Goal: Task Accomplishment & Management: Manage account settings

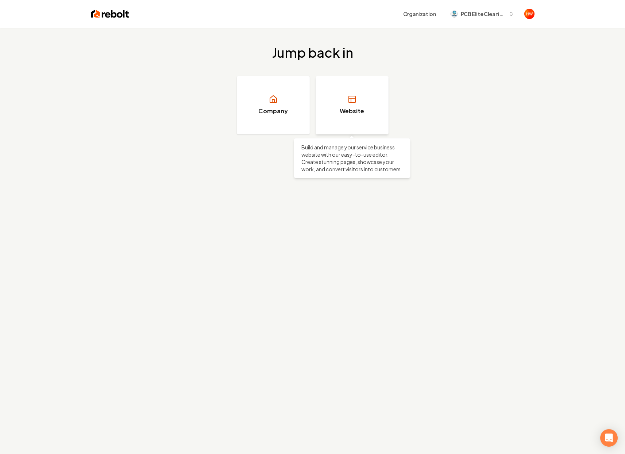
click at [343, 91] on link "Website" at bounding box center [352, 105] width 73 height 58
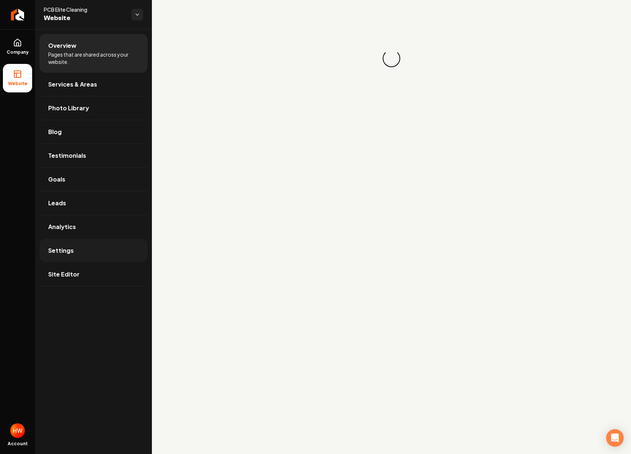
click at [57, 253] on span "Settings" at bounding box center [61, 250] width 26 height 9
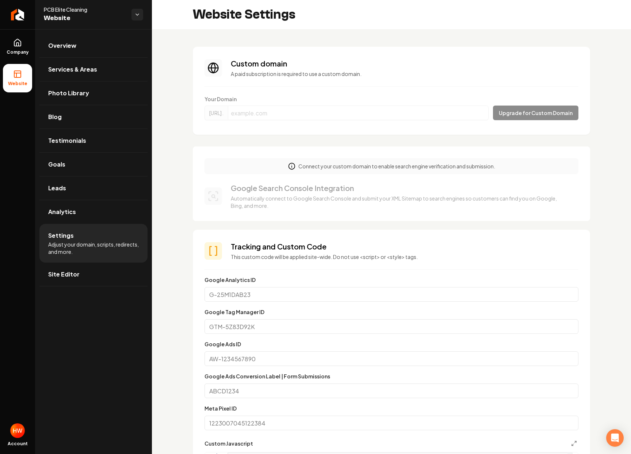
click at [298, 112] on form "Your Domain [URL]. Upgrade for Custom Domain" at bounding box center [391, 109] width 374 height 28
click at [19, 50] on span "Company" at bounding box center [18, 52] width 28 height 6
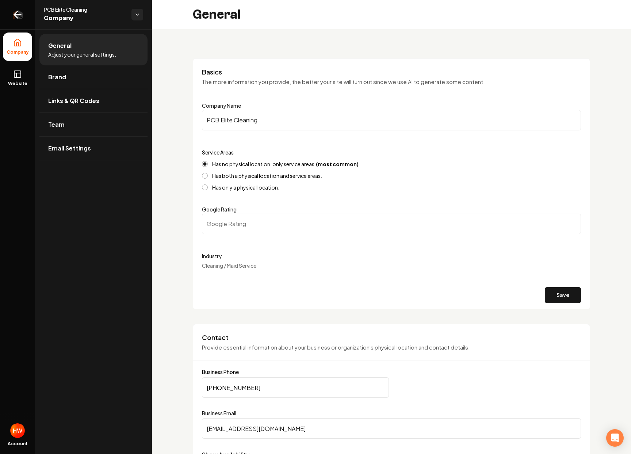
click at [12, 13] on icon "Return to dashboard" at bounding box center [18, 15] width 12 height 12
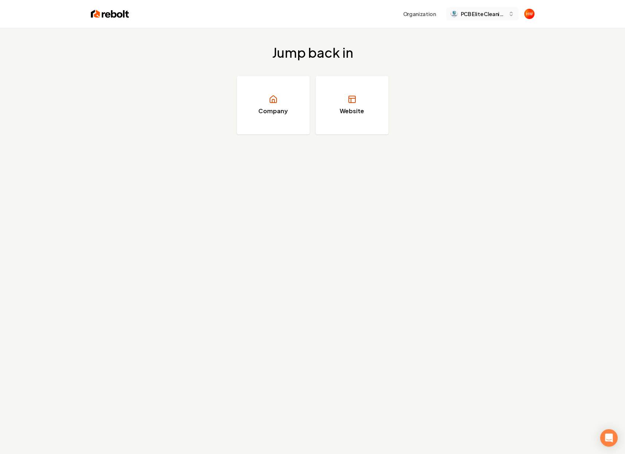
click at [479, 16] on span "PCB Elite Cleaning" at bounding box center [483, 14] width 45 height 8
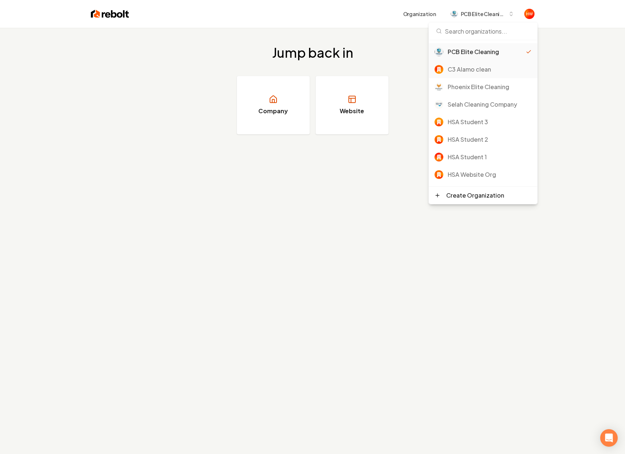
click at [473, 70] on div "C3 Alamo clean" at bounding box center [490, 69] width 84 height 9
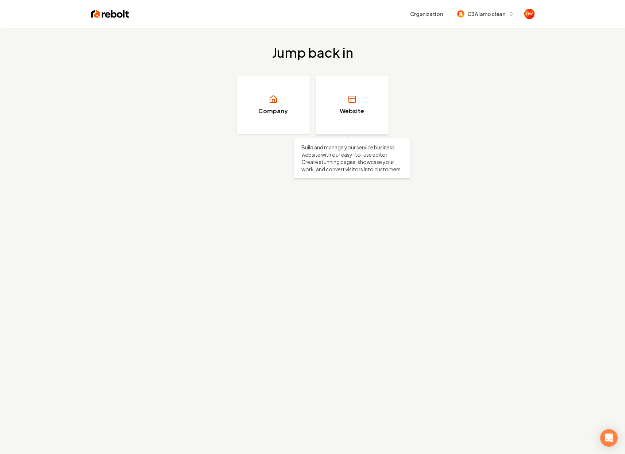
click at [361, 103] on link "Website" at bounding box center [352, 105] width 73 height 58
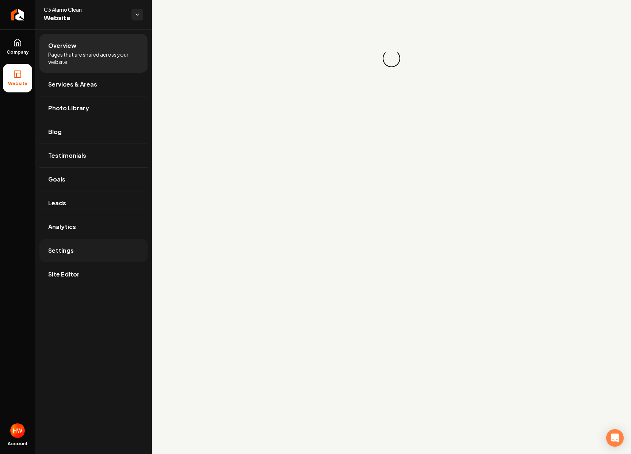
click at [66, 241] on link "Settings" at bounding box center [93, 250] width 108 height 23
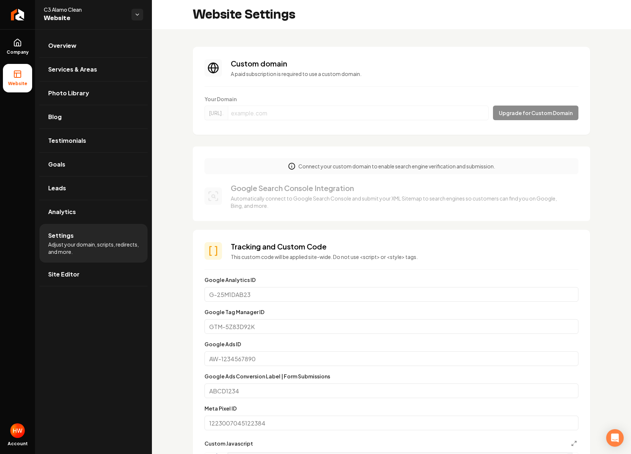
click at [435, 98] on form "Your Domain [URL]. Upgrade for Custom Domain" at bounding box center [391, 109] width 374 height 28
click at [73, 42] on span "Overview" at bounding box center [62, 45] width 28 height 9
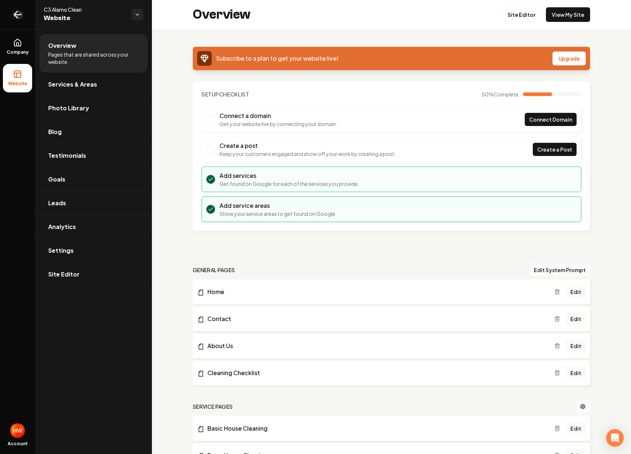
click at [16, 15] on icon "Return to dashboard" at bounding box center [18, 15] width 12 height 12
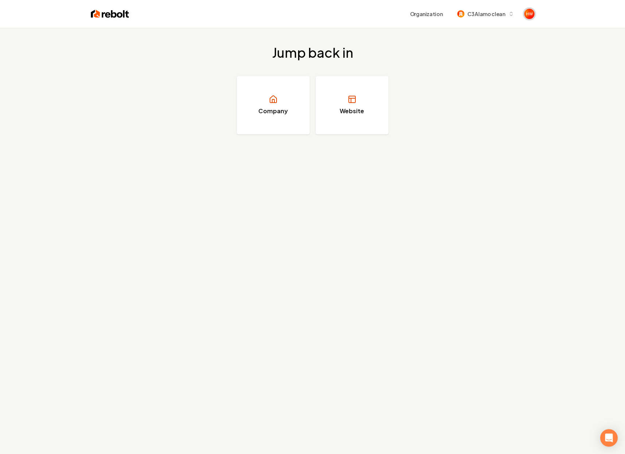
click at [533, 14] on img "Open user button" at bounding box center [529, 14] width 10 height 10
drag, startPoint x: 424, startPoint y: 39, endPoint x: 529, endPoint y: 34, distance: 104.8
click at [529, 34] on span "HSA Websites websites@homeserviceacademy.co" at bounding box center [466, 34] width 138 height 25
click at [562, 33] on div "Jump back in Company Website" at bounding box center [312, 90] width 625 height 124
click at [365, 105] on link "Website" at bounding box center [352, 105] width 73 height 58
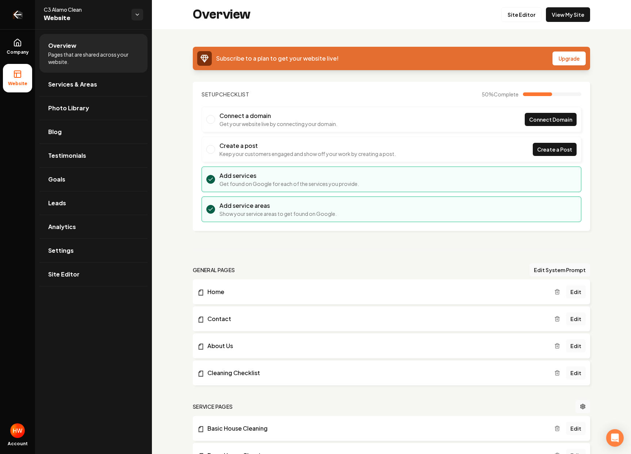
click at [4, 15] on link "Return to dashboard" at bounding box center [17, 14] width 35 height 29
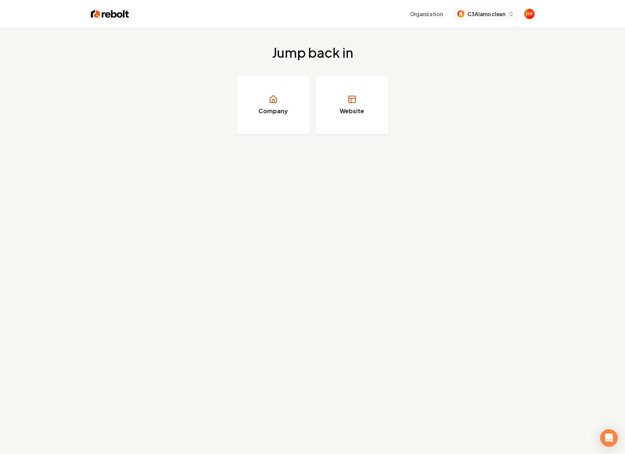
click at [473, 9] on button "C3 Alamo clean" at bounding box center [485, 13] width 65 height 13
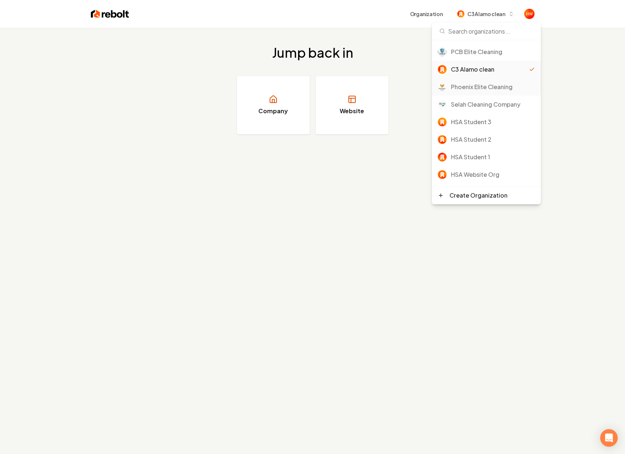
click at [479, 85] on div "Phoenix Elite Cleaning" at bounding box center [493, 86] width 84 height 9
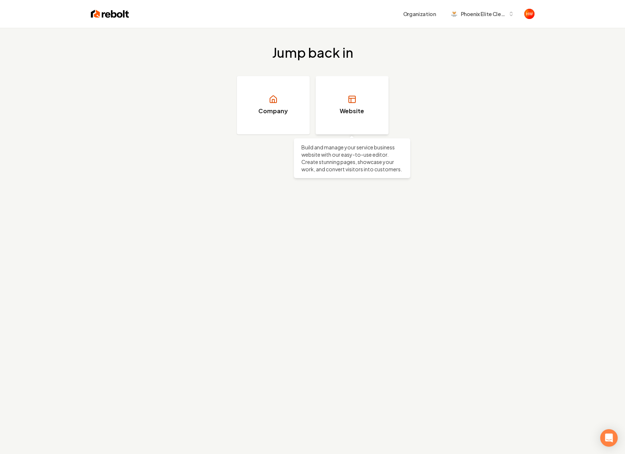
click at [341, 104] on link "Website" at bounding box center [352, 105] width 73 height 58
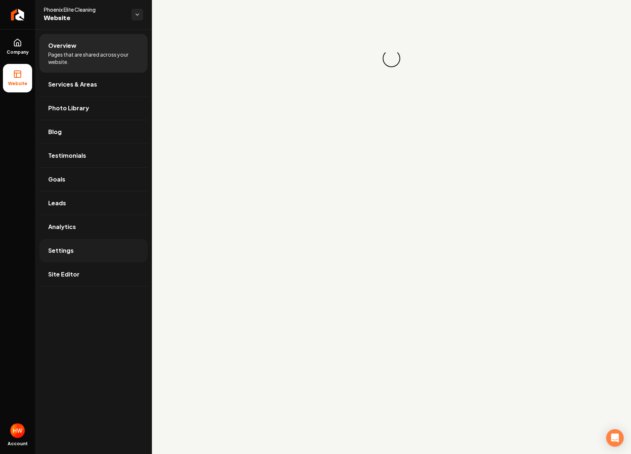
click at [92, 250] on link "Settings" at bounding box center [93, 250] width 108 height 23
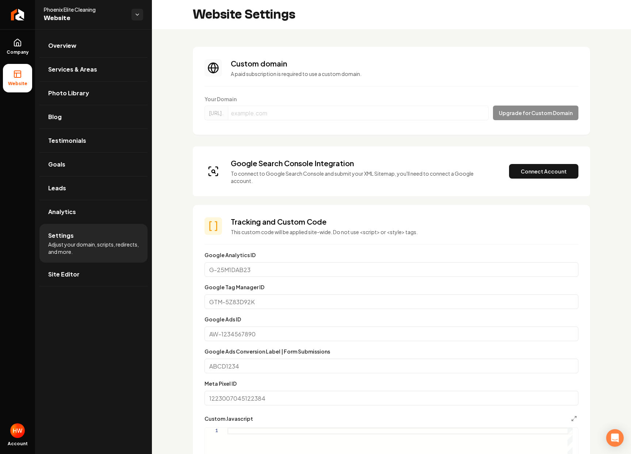
click at [528, 117] on form "Your Domain [URL]. Upgrade for Custom Domain" at bounding box center [391, 109] width 374 height 28
click at [27, 16] on link "Return to dashboard" at bounding box center [17, 14] width 35 height 29
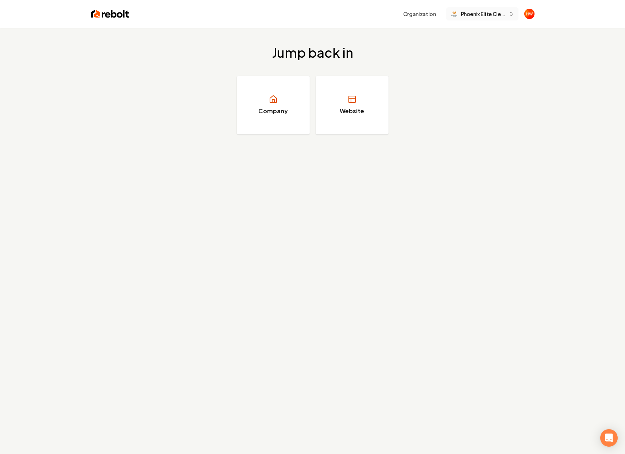
click at [488, 11] on span "Phoenix Elite Cleaning" at bounding box center [483, 14] width 45 height 8
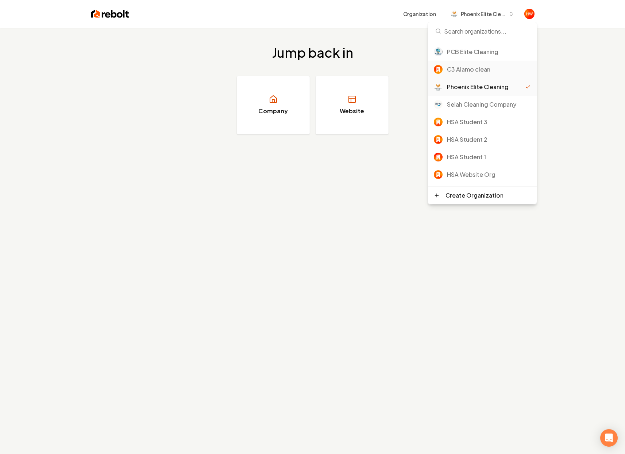
click at [470, 73] on div "C3 Alamo clean" at bounding box center [489, 69] width 84 height 9
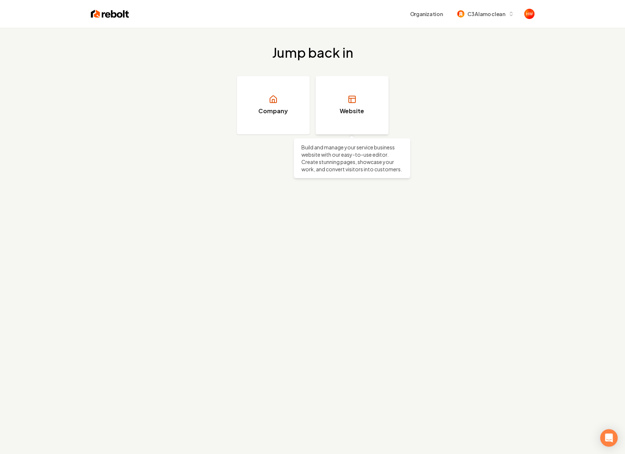
click at [378, 113] on link "Website" at bounding box center [352, 105] width 73 height 58
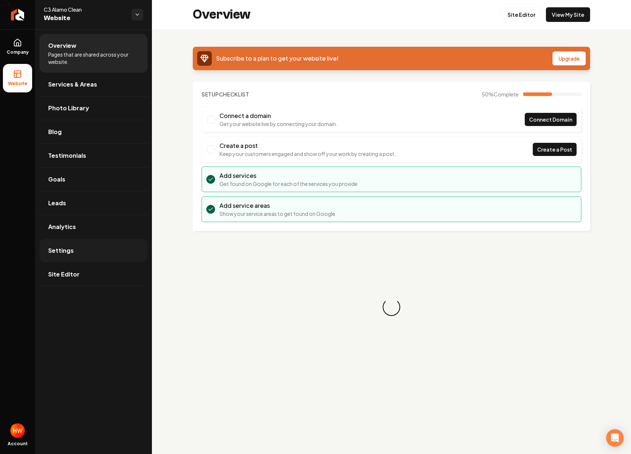
click at [74, 245] on link "Settings" at bounding box center [93, 250] width 108 height 23
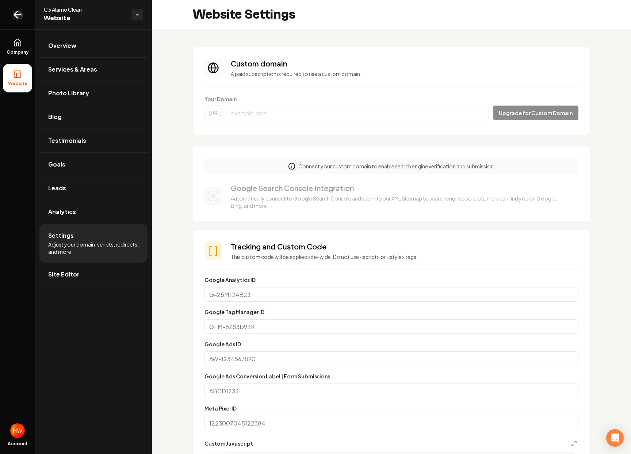
click at [17, 20] on icon "Return to dashboard" at bounding box center [18, 15] width 12 height 12
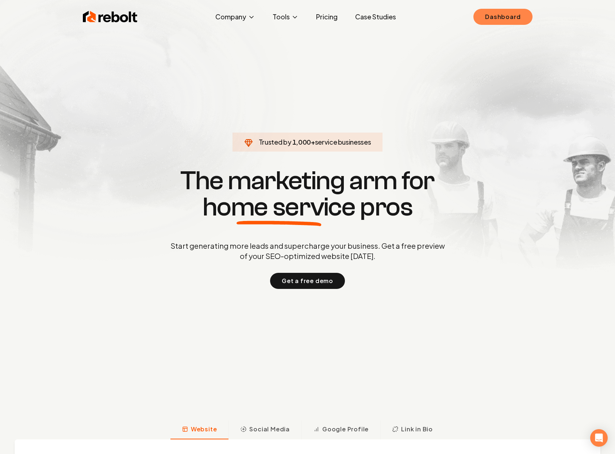
click at [510, 15] on link "Dashboard" at bounding box center [502, 17] width 59 height 16
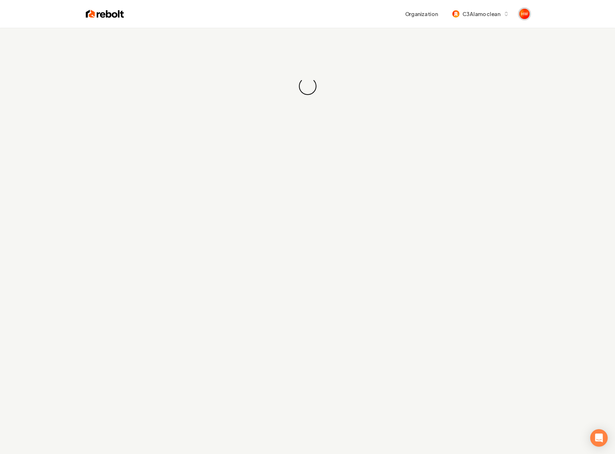
click at [524, 18] on img "Open user button" at bounding box center [524, 14] width 10 height 10
click at [502, 52] on button "Sign out" at bounding box center [496, 50] width 51 height 9
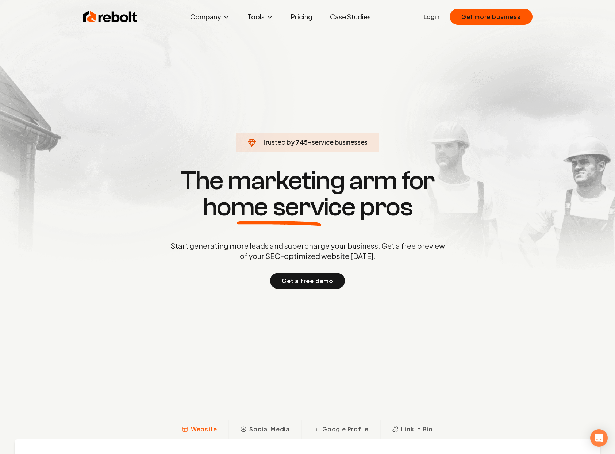
click at [428, 14] on link "Login" at bounding box center [432, 16] width 16 height 9
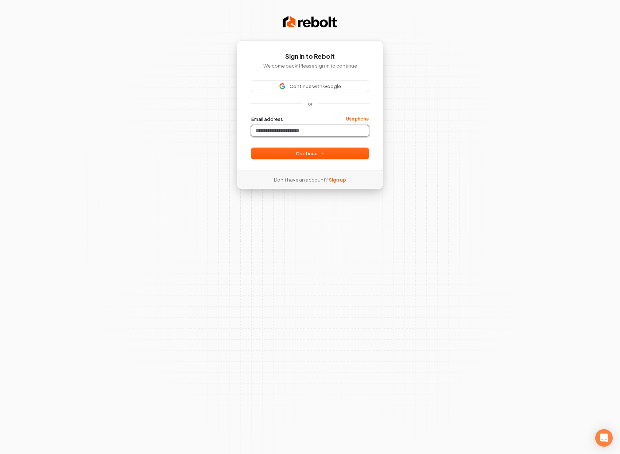
click at [307, 127] on input "Email address" at bounding box center [309, 130] width 117 height 11
click at [312, 114] on div "Continue with Google or Email address Use phone Password Continue" at bounding box center [309, 120] width 117 height 78
click at [306, 133] on input "Email address" at bounding box center [309, 130] width 117 height 11
click at [304, 83] on span "Continue with Google" at bounding box center [315, 86] width 51 height 7
type input "******"
